Goal: Task Accomplishment & Management: Manage account settings

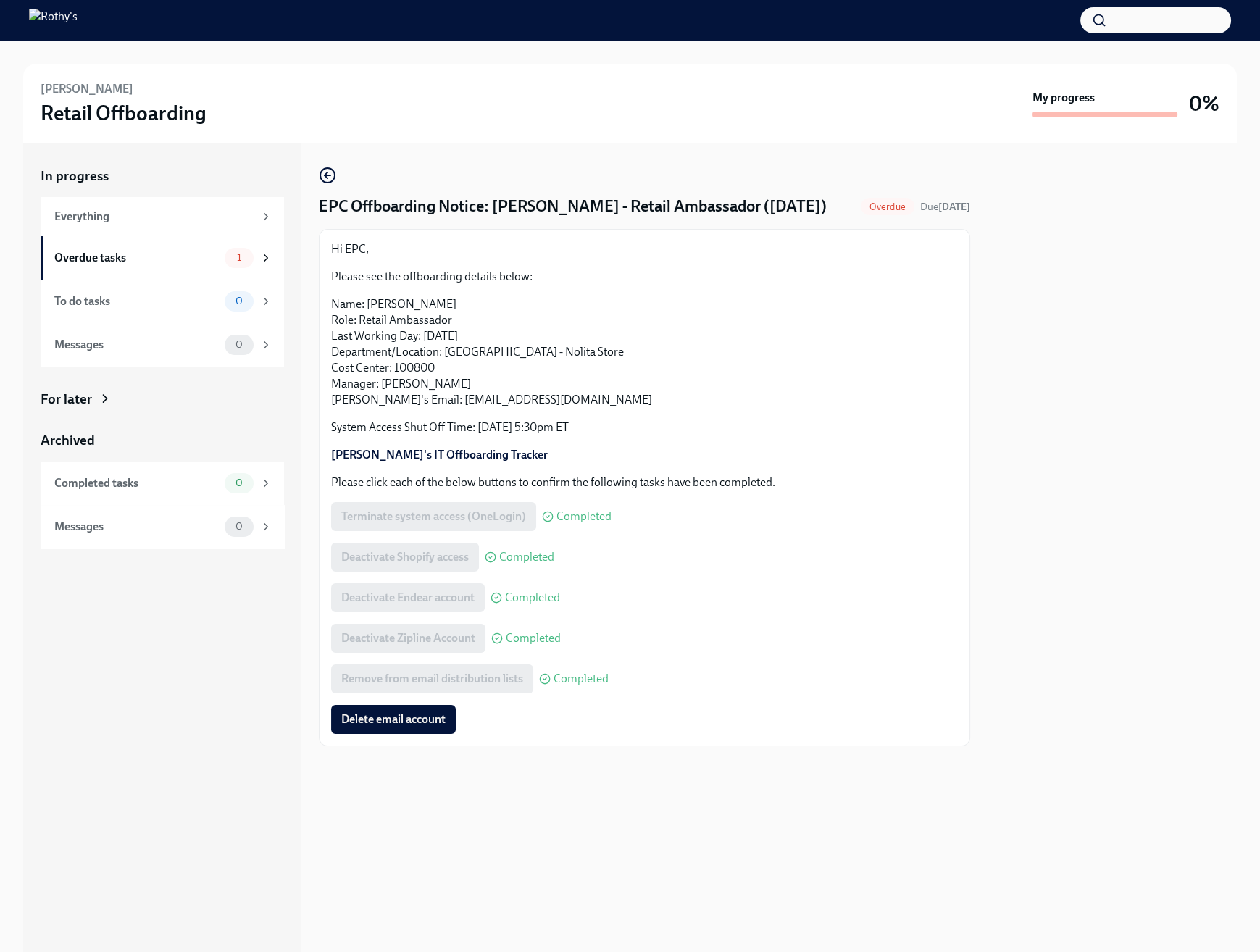
click at [971, 487] on div "In progress Everything Overdue tasks 1 To do tasks 0 Messages 0 For later Archi…" at bounding box center [630, 548] width 1213 height 809
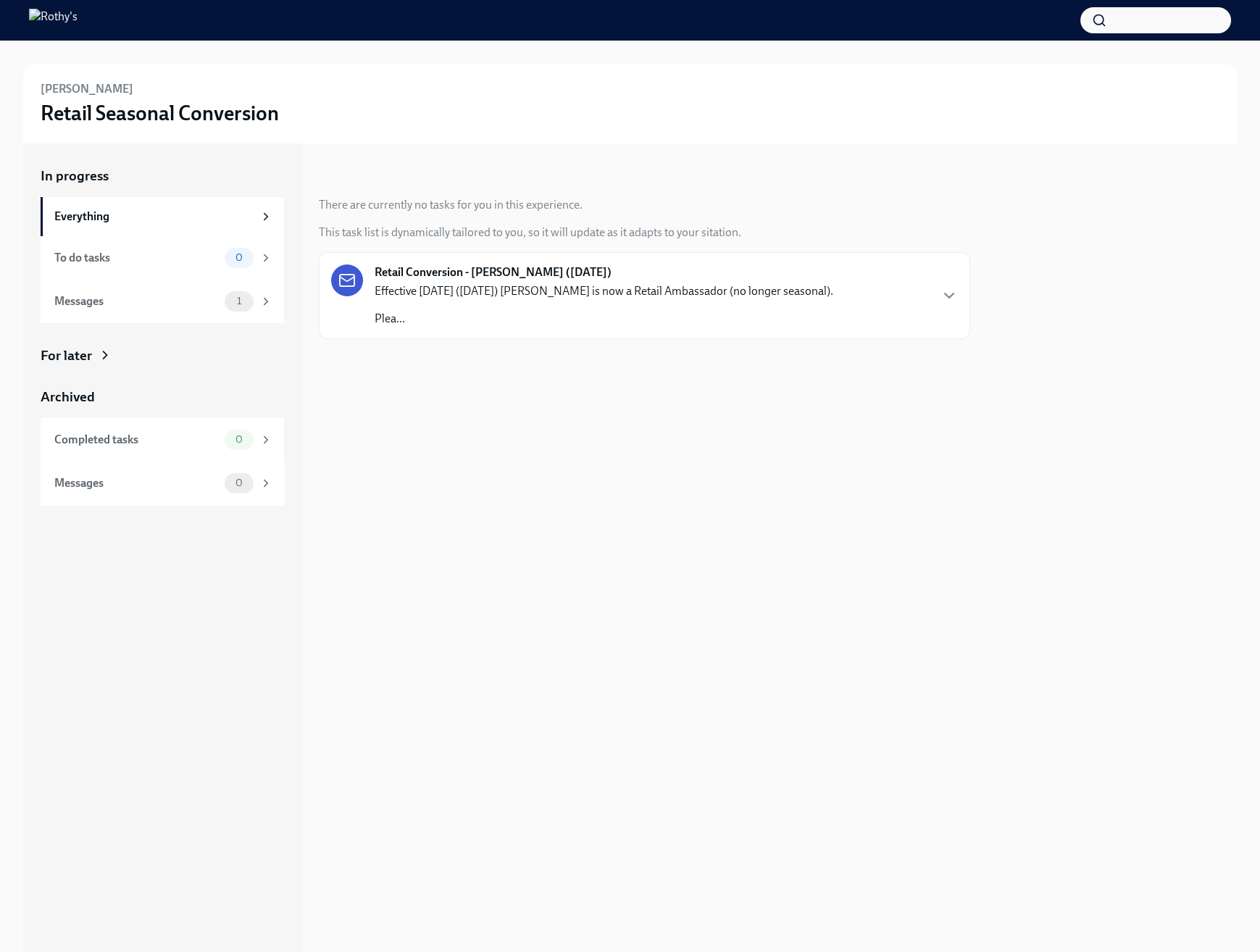
click at [833, 310] on div "Effective [DATE] ([DATE]) [PERSON_NAME] is now a Retail Ambassador (no longer s…" at bounding box center [604, 305] width 459 height 44
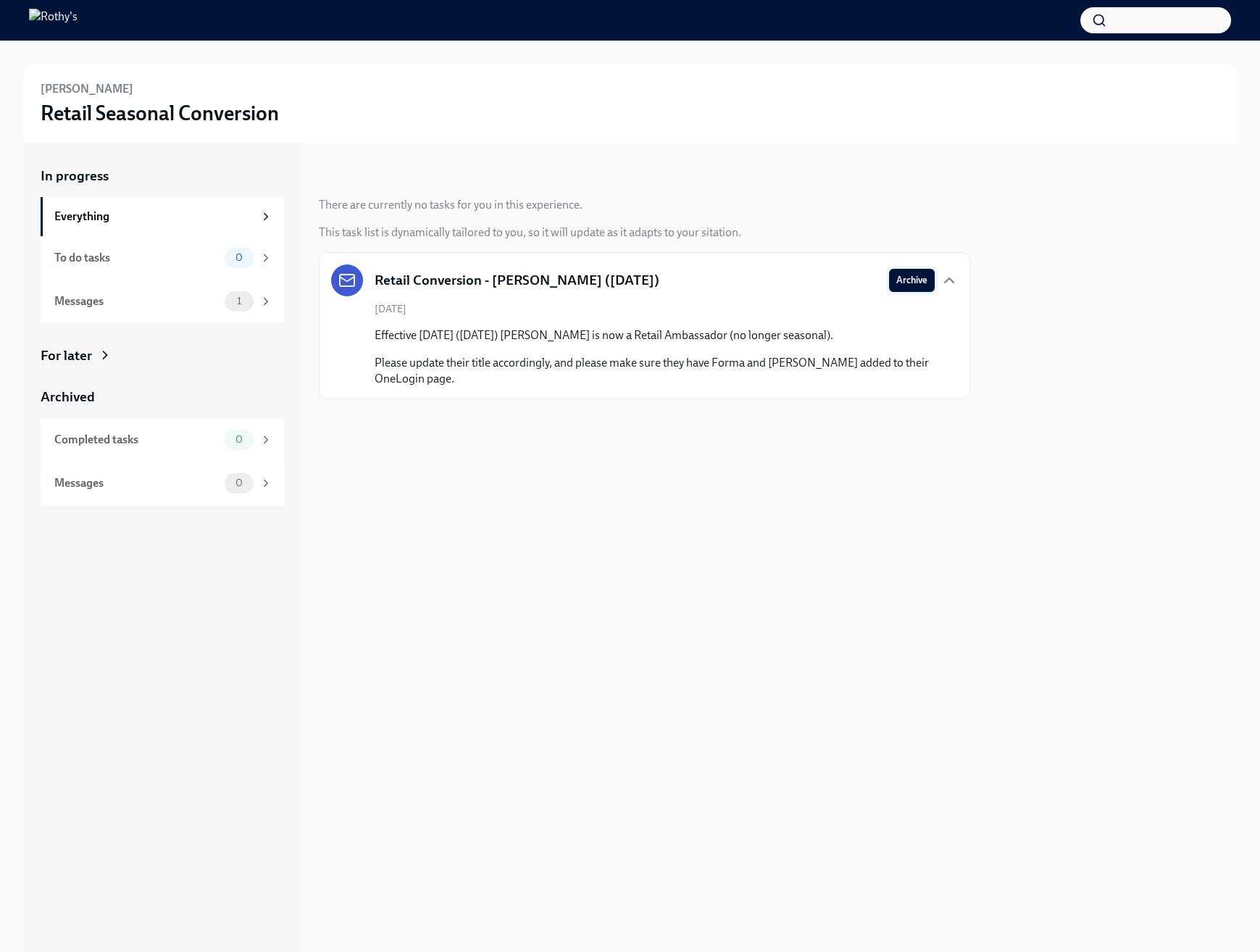
click at [915, 284] on span "Archive" at bounding box center [912, 280] width 31 height 15
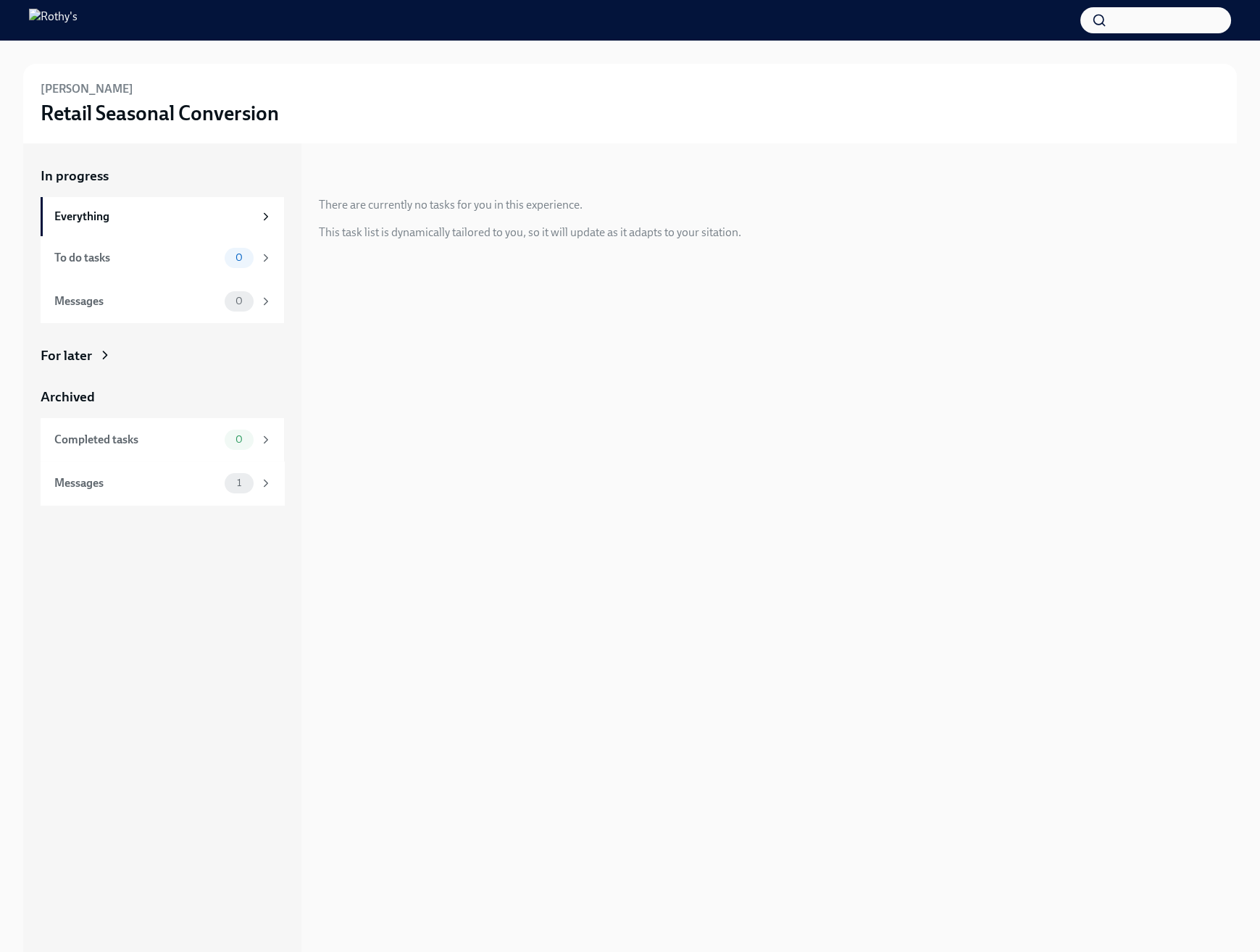
click at [717, 410] on div "In progress There are currently no tasks for you in this experience. This task …" at bounding box center [644, 548] width 651 height 809
